Goal: Book appointment/travel/reservation

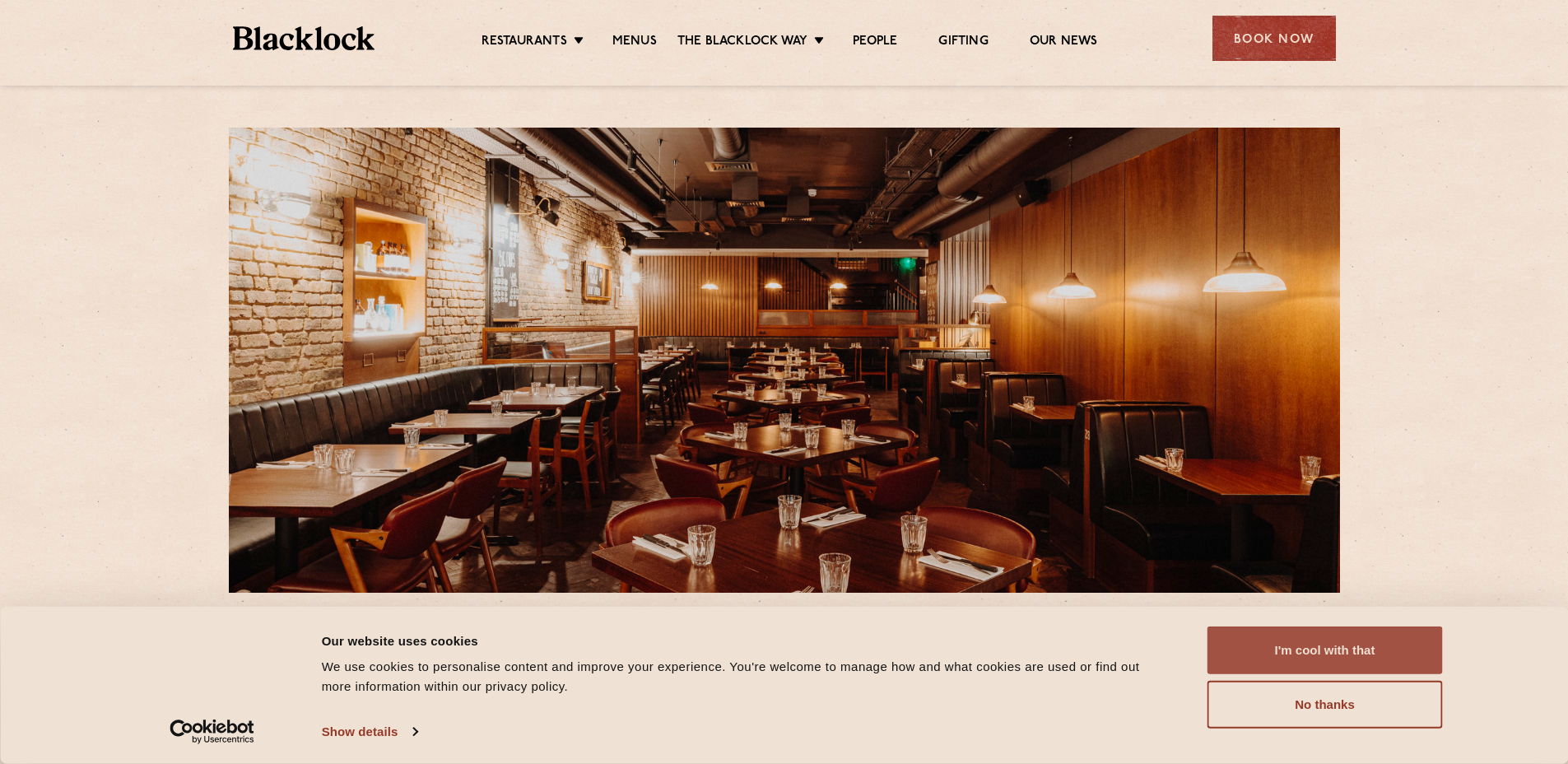
click at [1337, 643] on button "I'm cool with that" at bounding box center [1325, 650] width 235 height 48
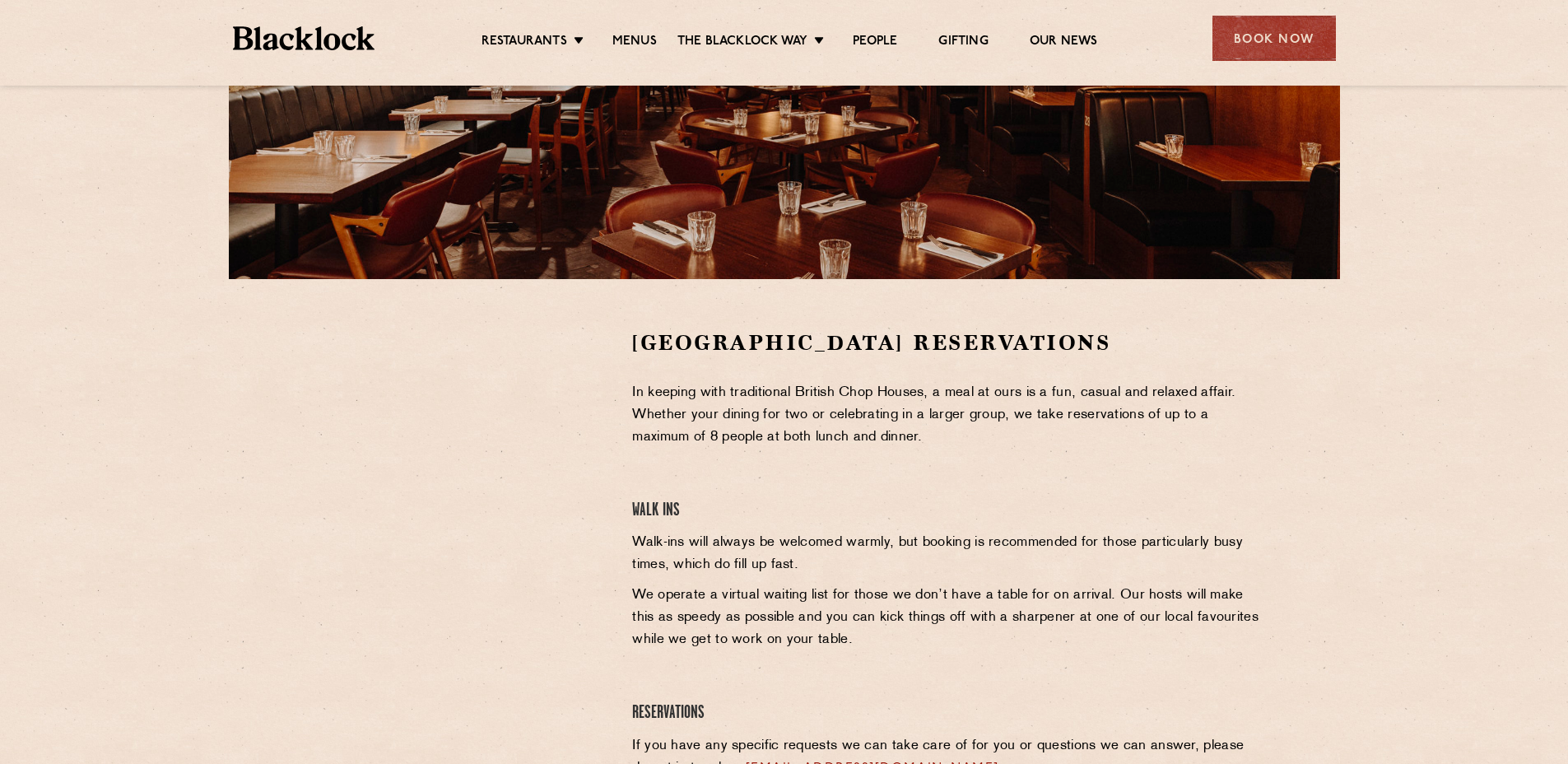
scroll to position [587, 0]
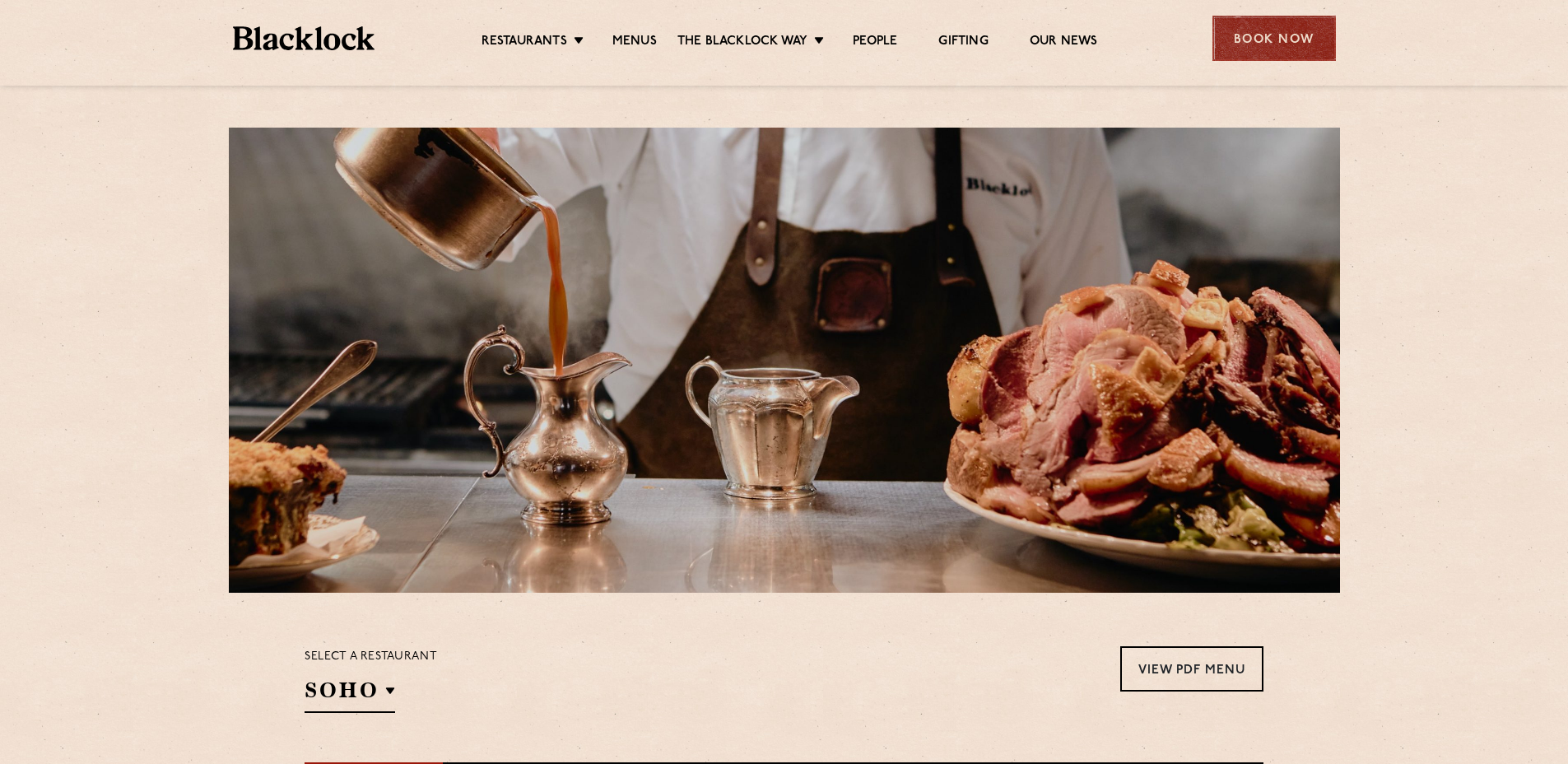
click at [1252, 45] on div "Book Now" at bounding box center [1274, 38] width 123 height 45
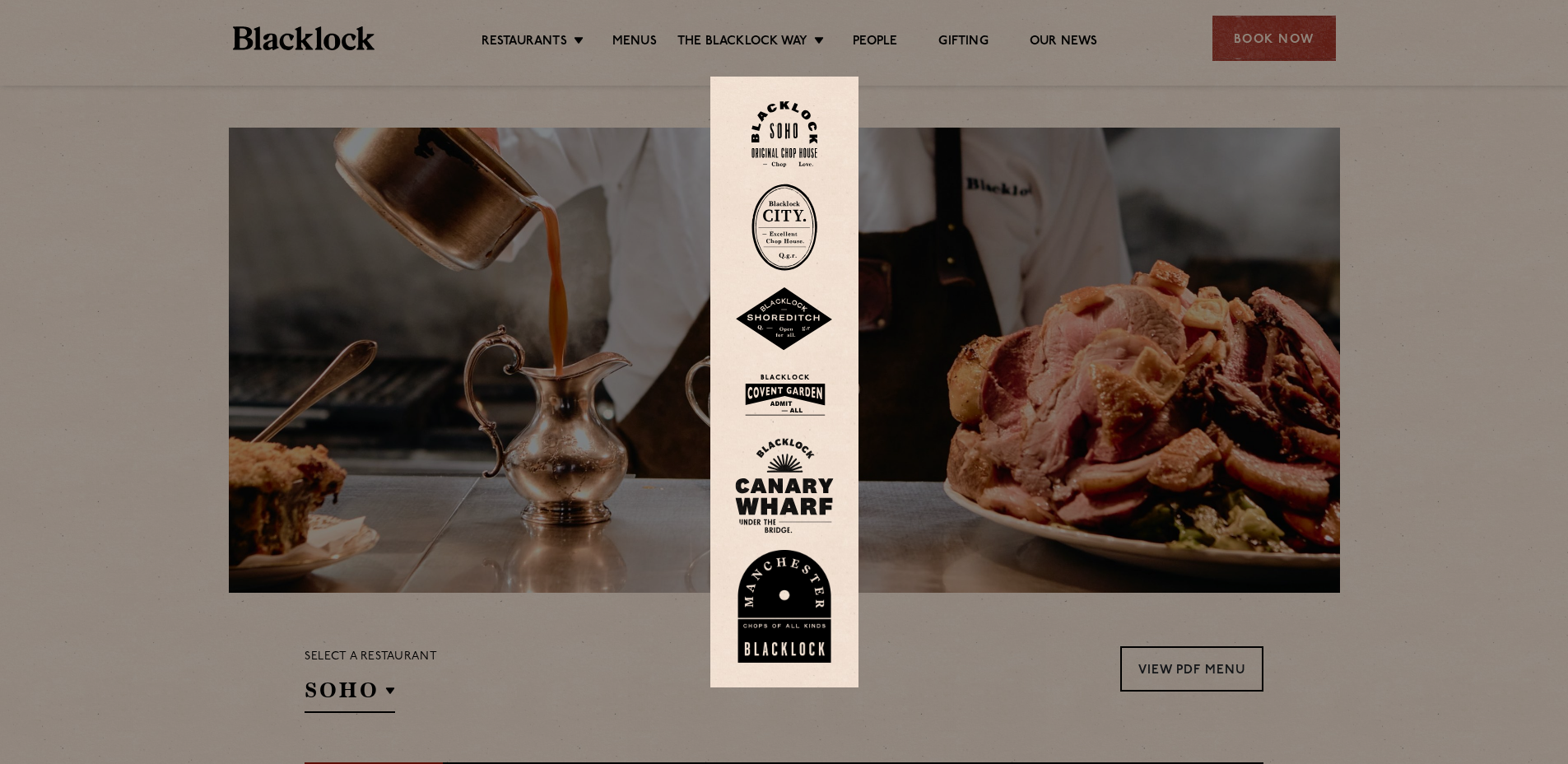
click at [801, 390] on img at bounding box center [784, 394] width 98 height 53
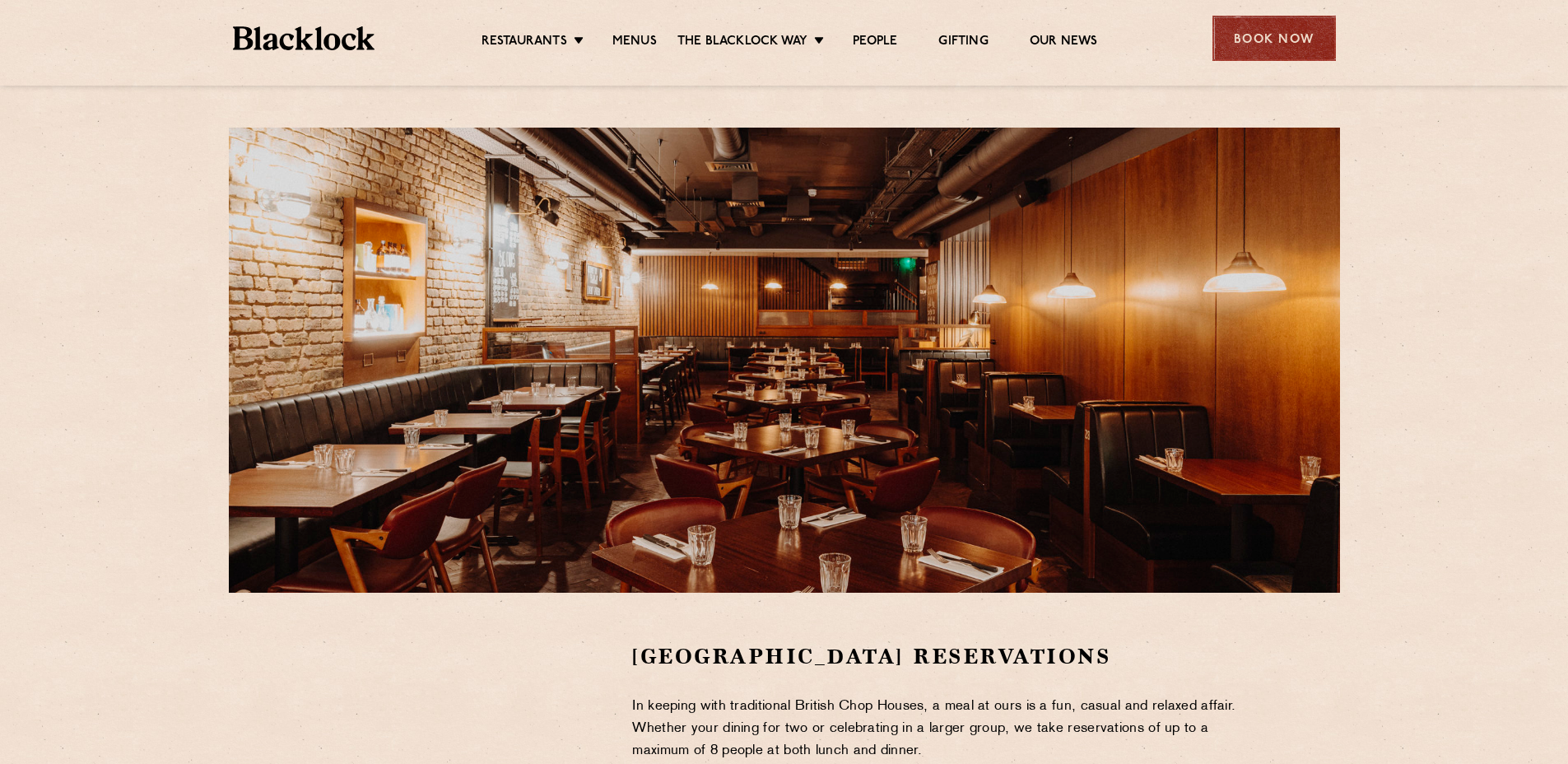
click at [1280, 42] on div "Book Now" at bounding box center [1274, 38] width 123 height 45
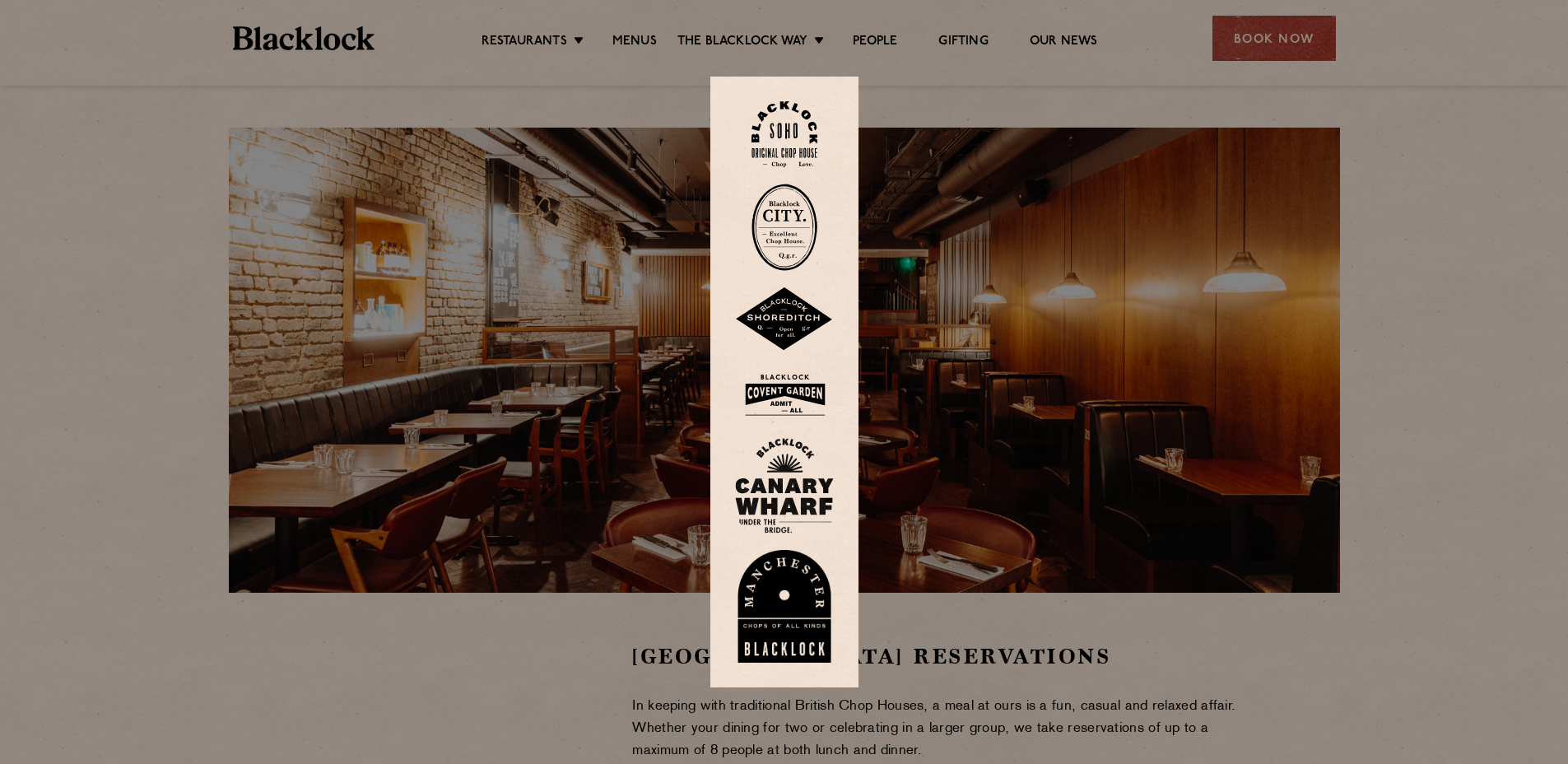
click at [801, 249] on img at bounding box center [785, 227] width 66 height 87
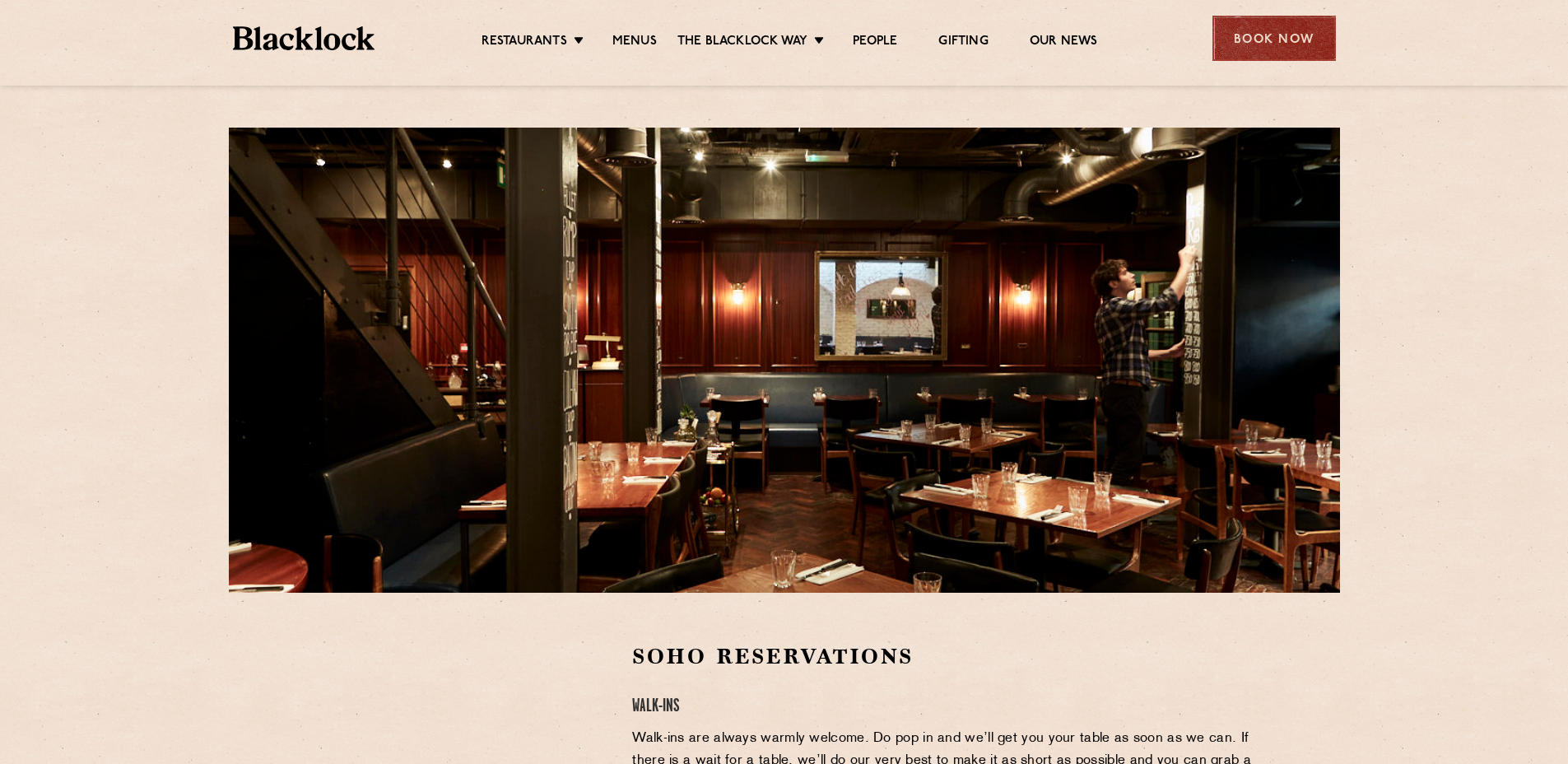
click at [1299, 34] on div "Book Now" at bounding box center [1274, 38] width 123 height 45
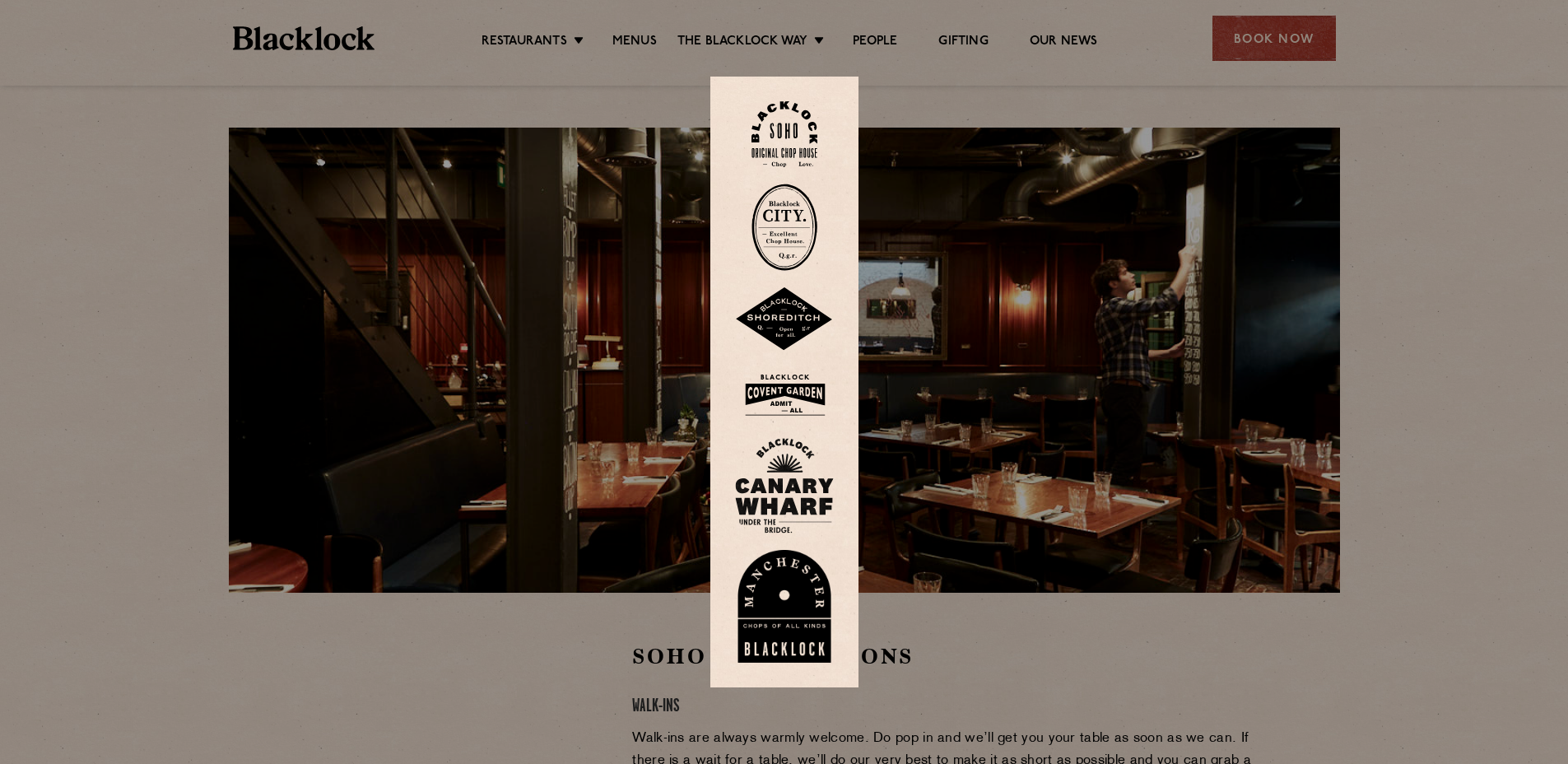
click at [801, 113] on img at bounding box center [785, 134] width 66 height 67
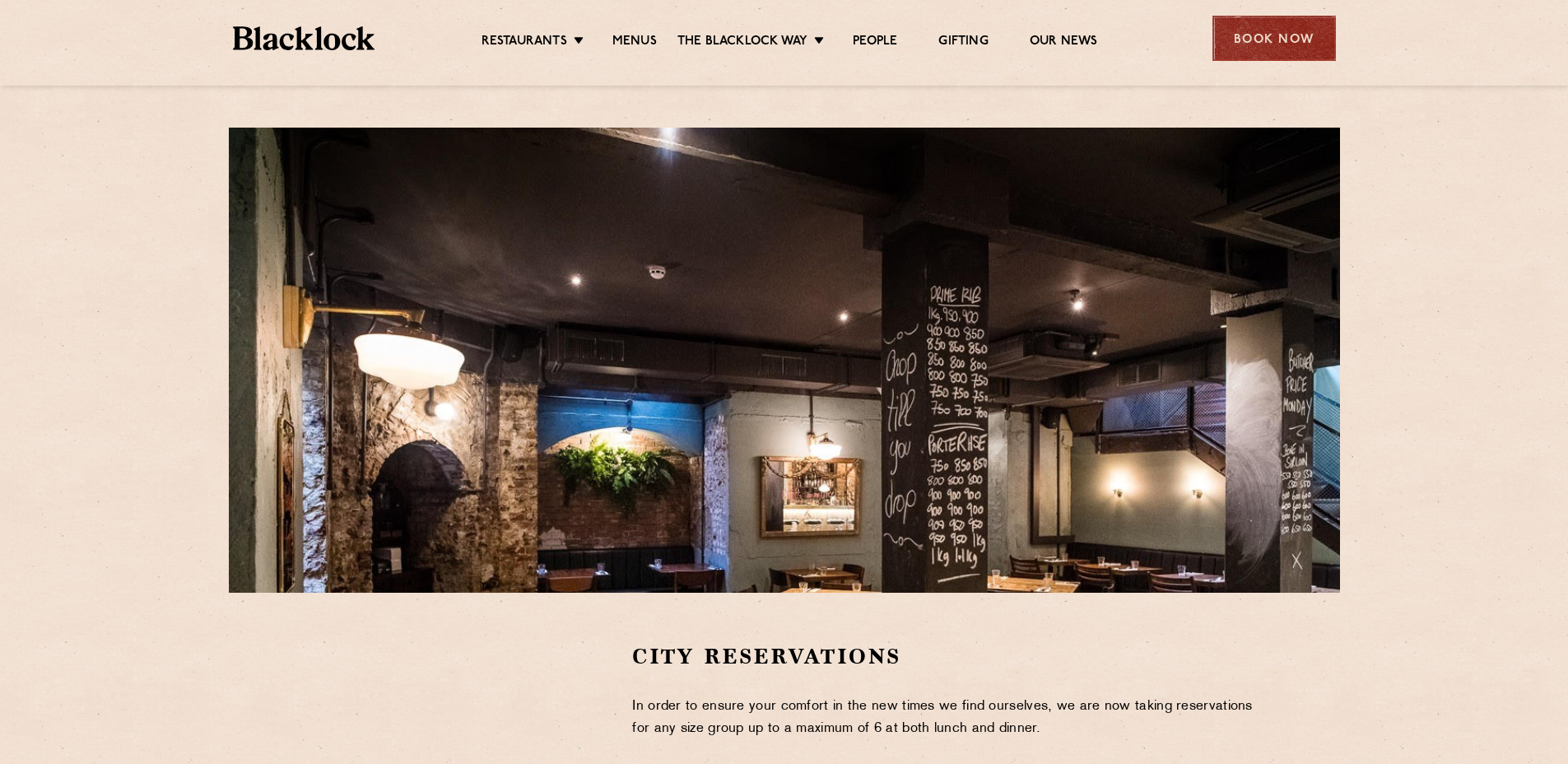
click at [1267, 47] on div "Book Now" at bounding box center [1274, 38] width 123 height 45
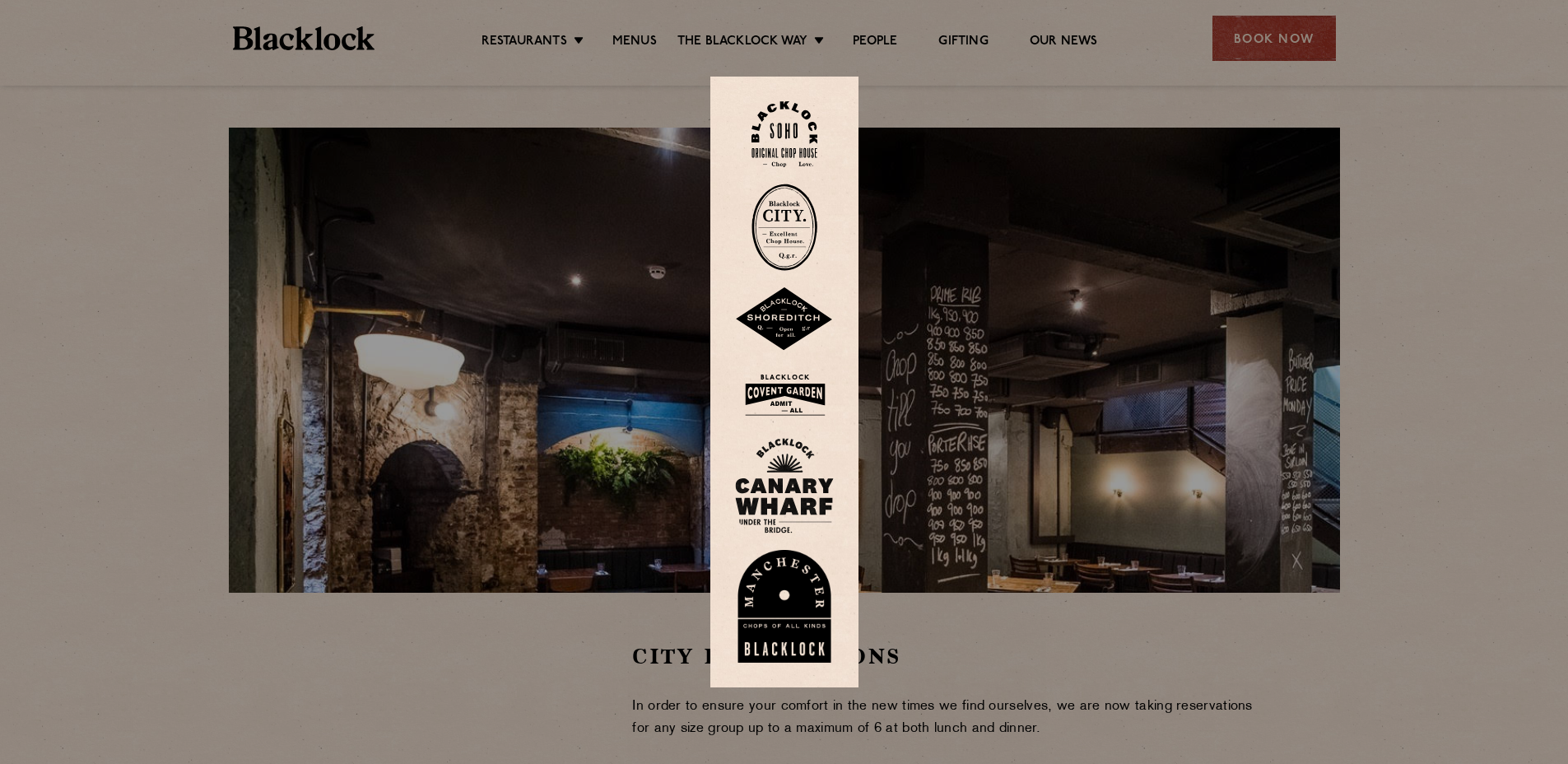
click at [548, 407] on div at bounding box center [784, 382] width 1568 height 764
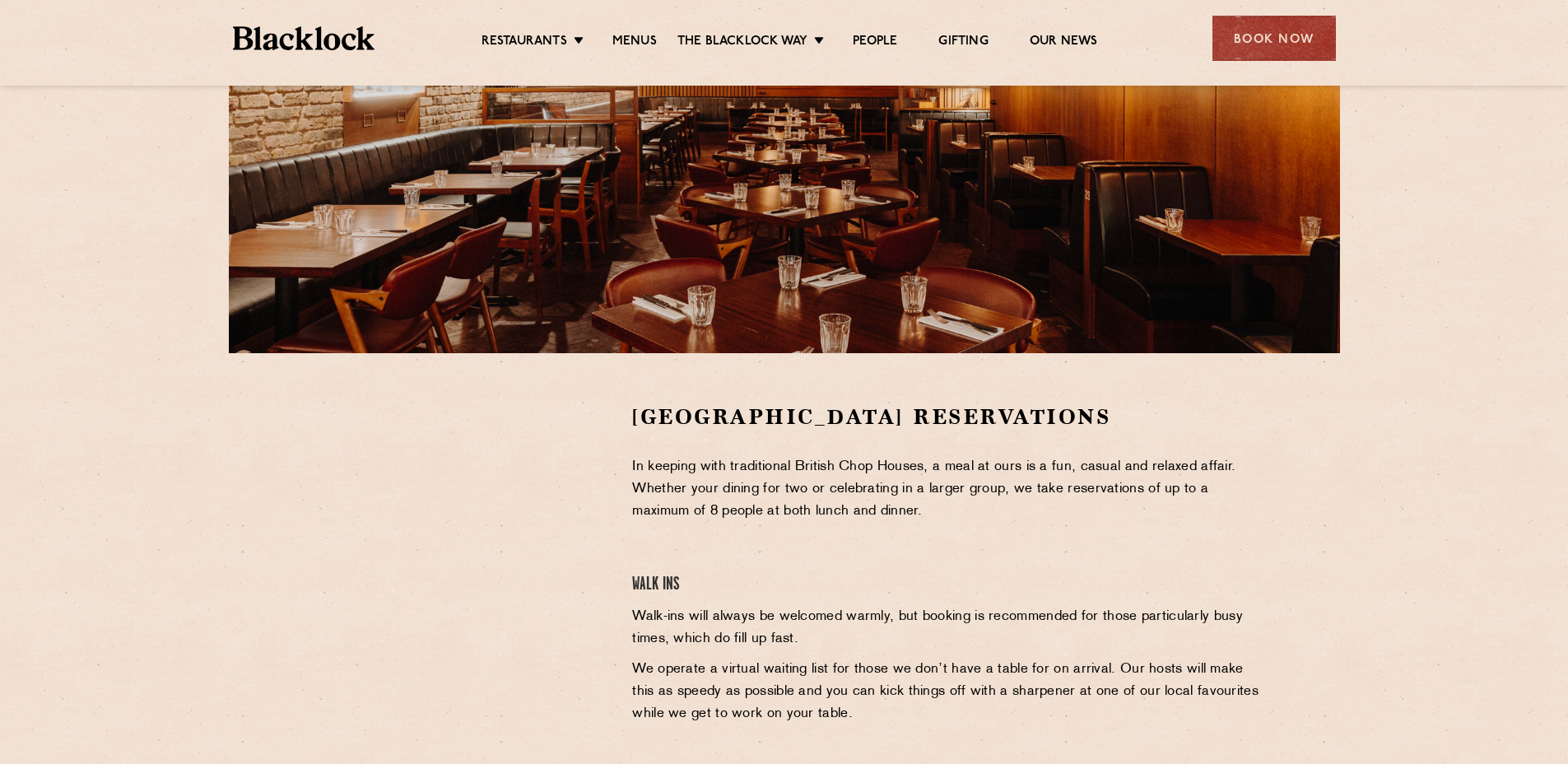
scroll to position [154, 0]
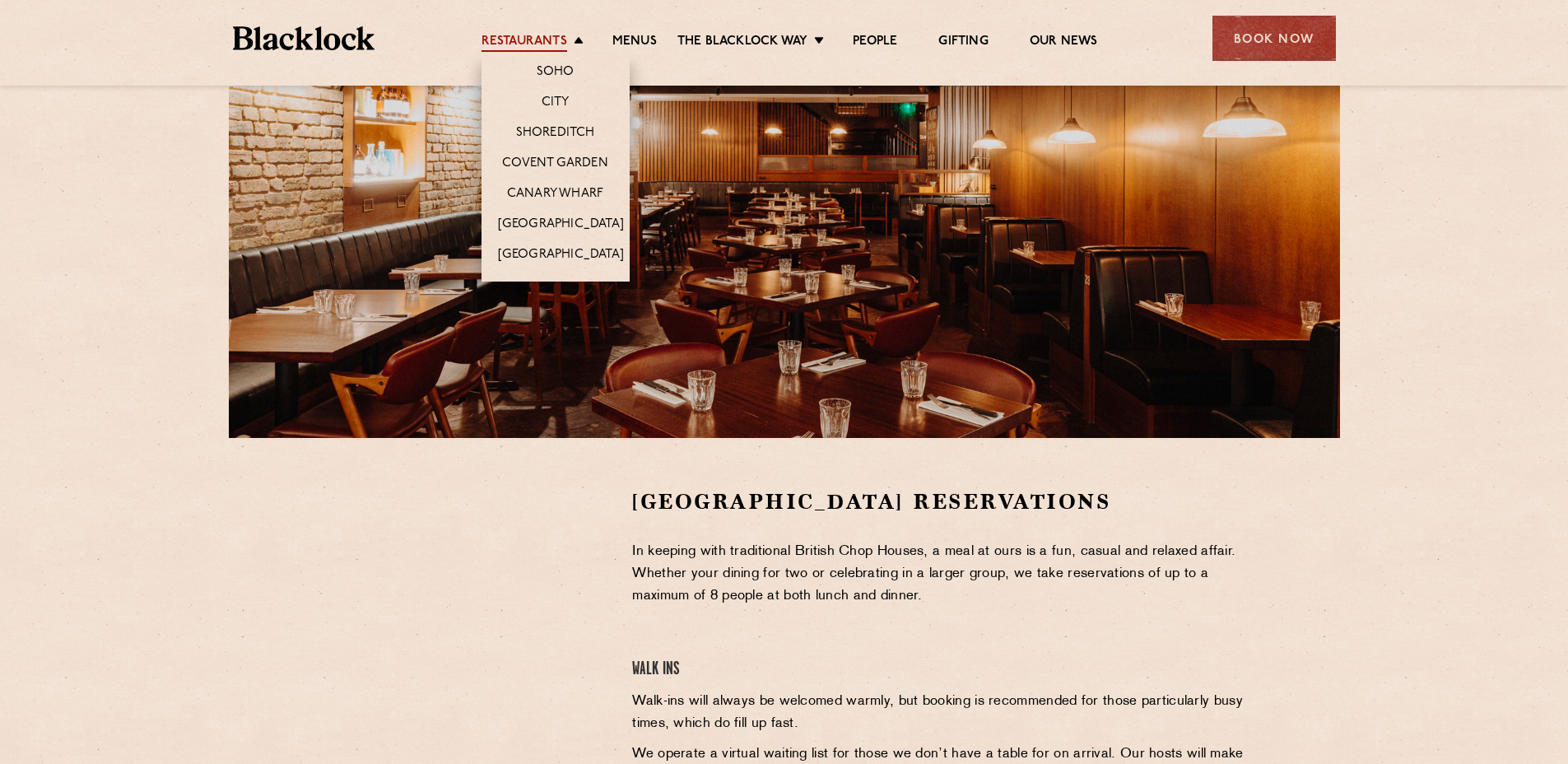
click at [548, 40] on link "Restaurants" at bounding box center [524, 43] width 85 height 18
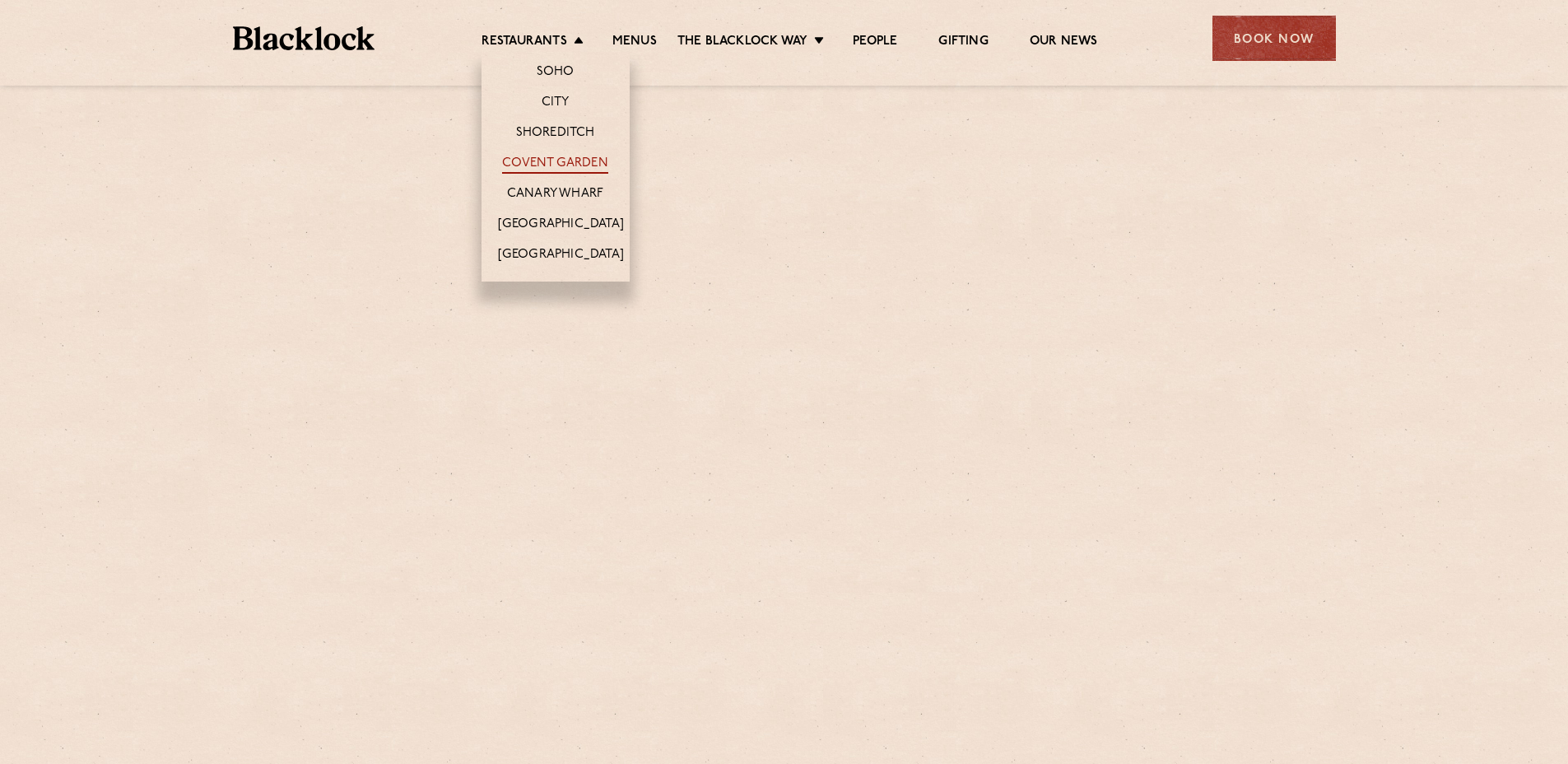
click at [548, 160] on link "Covent Garden" at bounding box center [555, 165] width 107 height 18
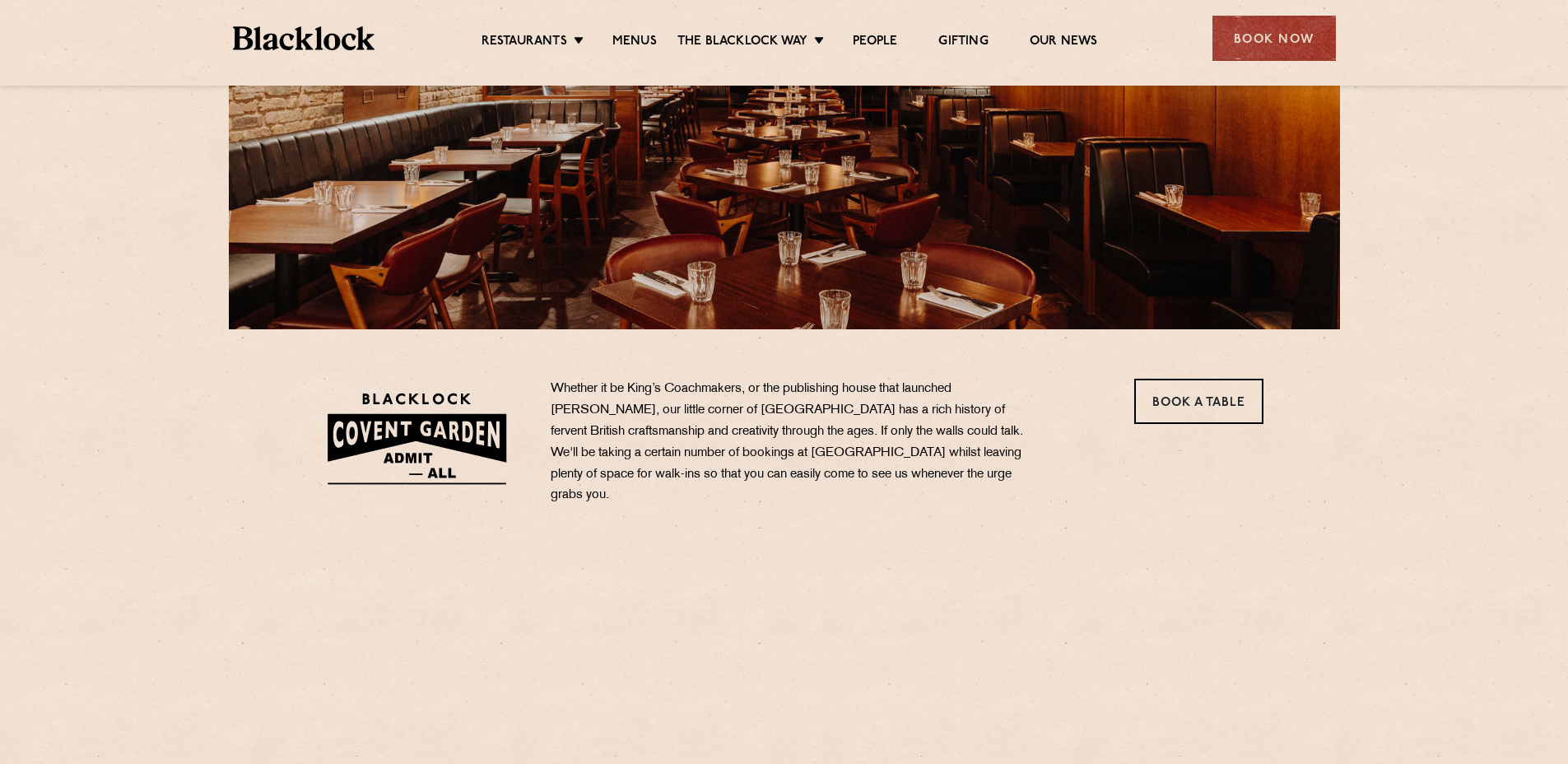
scroll to position [348, 0]
